Goal: Navigation & Orientation: Find specific page/section

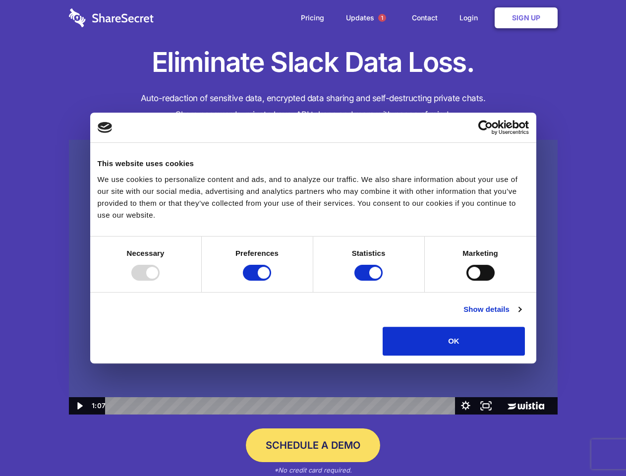
click at [313, 238] on img at bounding box center [313, 277] width 489 height 275
click at [160, 281] on div at bounding box center [145, 273] width 28 height 16
click at [271, 281] on input "Preferences" at bounding box center [257, 273] width 28 height 16
checkbox input "false"
click at [370, 281] on input "Statistics" at bounding box center [368, 273] width 28 height 16
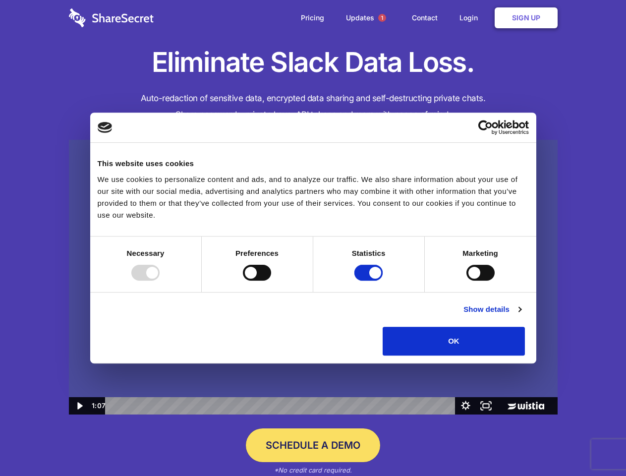
checkbox input "false"
click at [466, 281] on input "Marketing" at bounding box center [480, 273] width 28 height 16
checkbox input "true"
click at [521, 315] on link "Show details" at bounding box center [492, 309] width 58 height 12
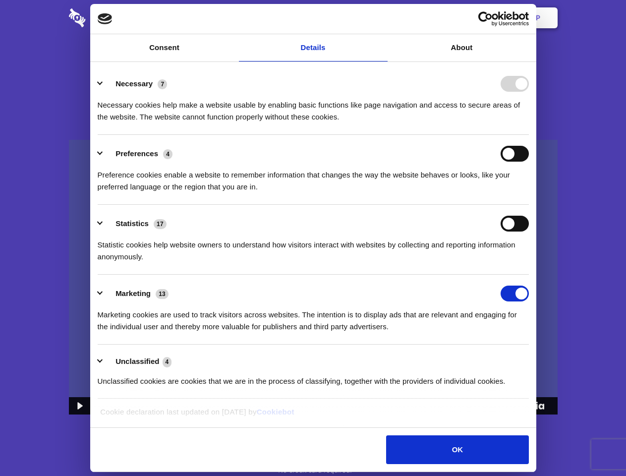
click at [529, 135] on li "Necessary 7 Necessary cookies help make a website usable by enabling basic func…" at bounding box center [313, 100] width 431 height 70
click at [382, 18] on span "1" at bounding box center [382, 18] width 8 height 8
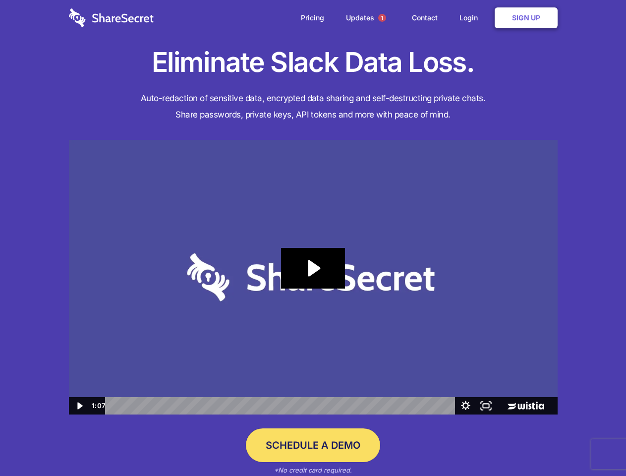
click at [313, 277] on icon "Play Video: Sharesecret Slack Extension" at bounding box center [312, 268] width 63 height 41
